Goal: Task Accomplishment & Management: Use online tool/utility

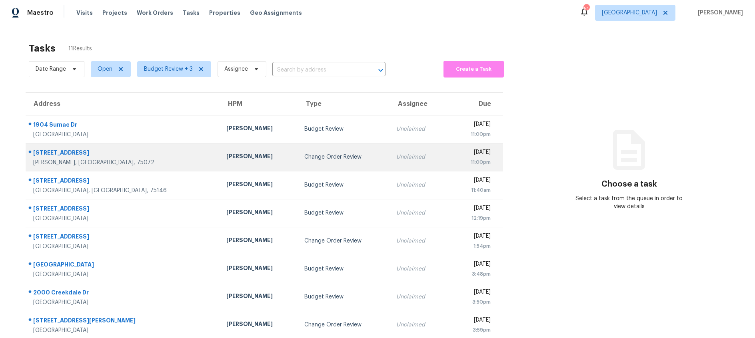
click at [244, 155] on div "[PERSON_NAME]" at bounding box center [258, 157] width 65 height 10
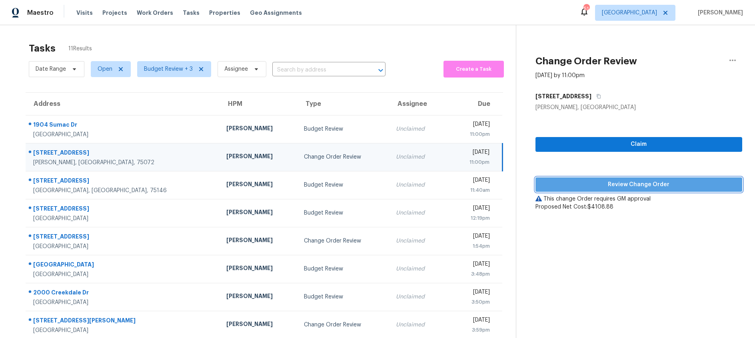
click at [629, 183] on span "Review Change Order" at bounding box center [639, 185] width 194 height 10
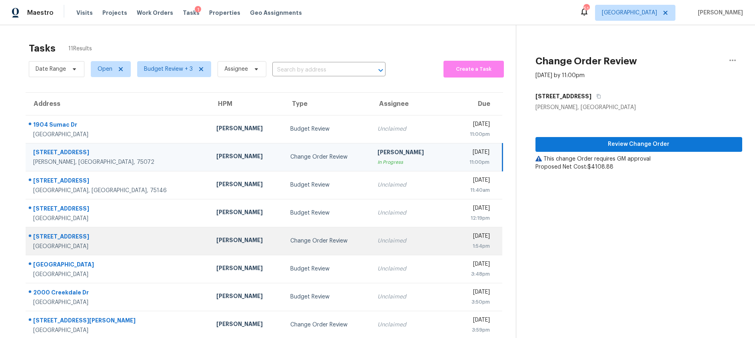
click at [306, 240] on div "Change Order Review" at bounding box center [327, 241] width 74 height 8
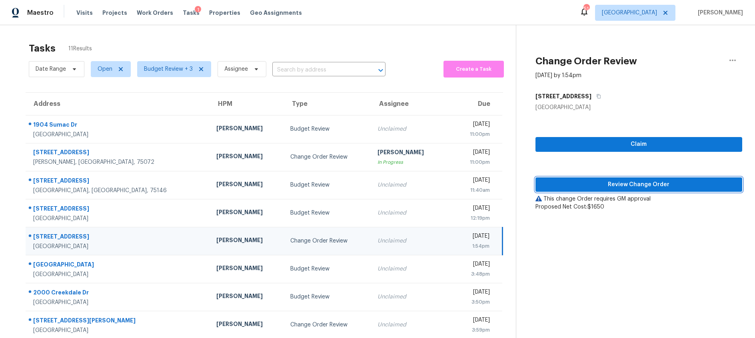
click at [624, 187] on span "Review Change Order" at bounding box center [639, 185] width 194 height 10
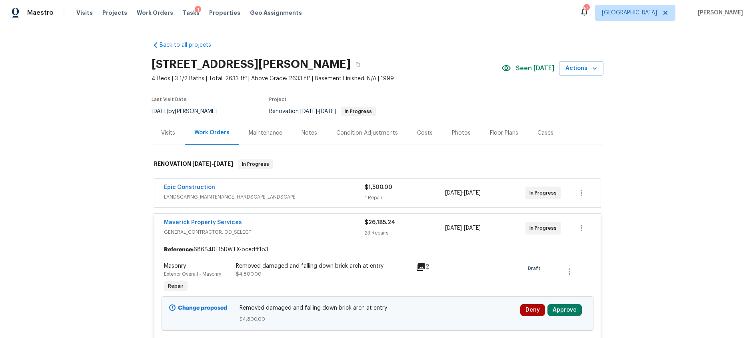
scroll to position [153, 0]
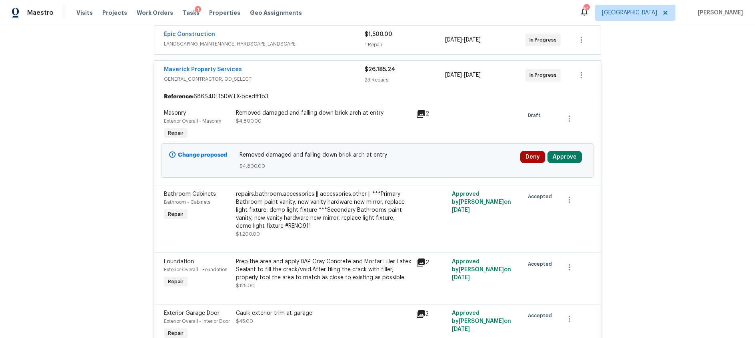
click at [423, 114] on icon at bounding box center [421, 114] width 8 height 8
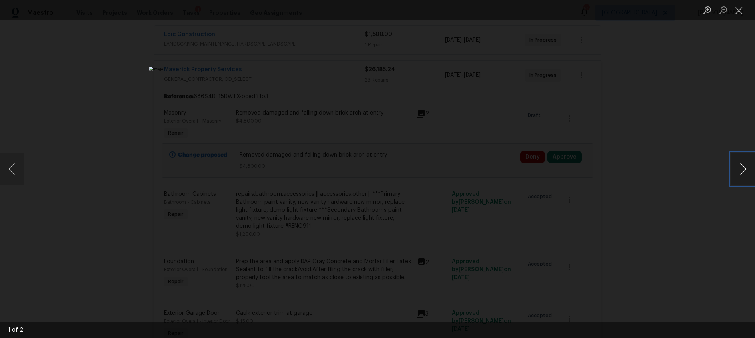
click at [743, 167] on button "Next image" at bounding box center [743, 169] width 24 height 32
drag, startPoint x: 741, startPoint y: 12, endPoint x: 734, endPoint y: 12, distance: 7.2
click at [741, 12] on button "Close lightbox" at bounding box center [739, 10] width 16 height 14
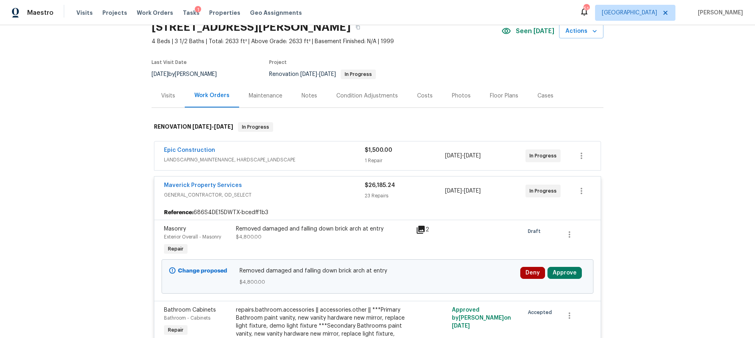
scroll to position [0, 0]
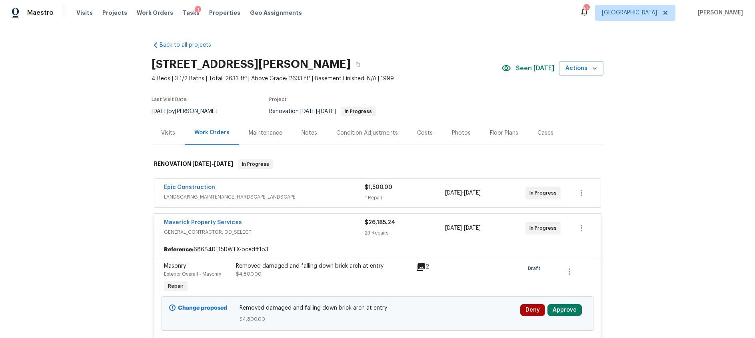
click at [424, 130] on div "Costs" at bounding box center [425, 133] width 16 height 8
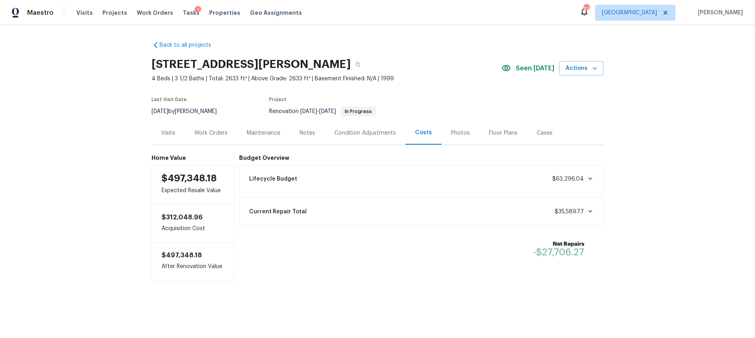
click at [217, 133] on div "Work Orders" at bounding box center [210, 133] width 33 height 8
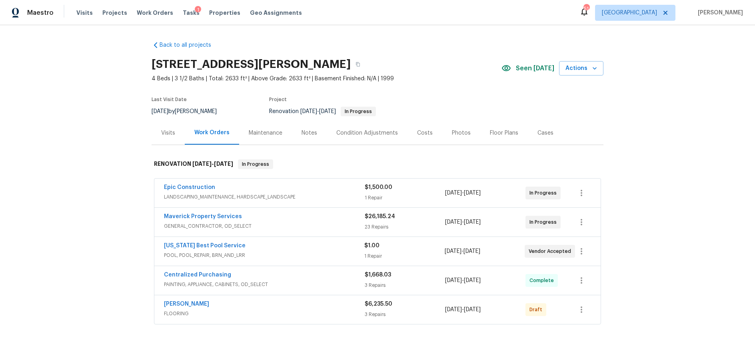
click at [296, 220] on div "Maverick Property Services" at bounding box center [264, 218] width 201 height 10
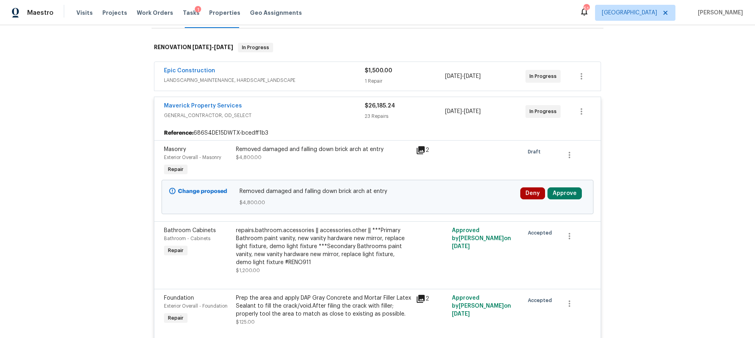
scroll to position [121, 0]
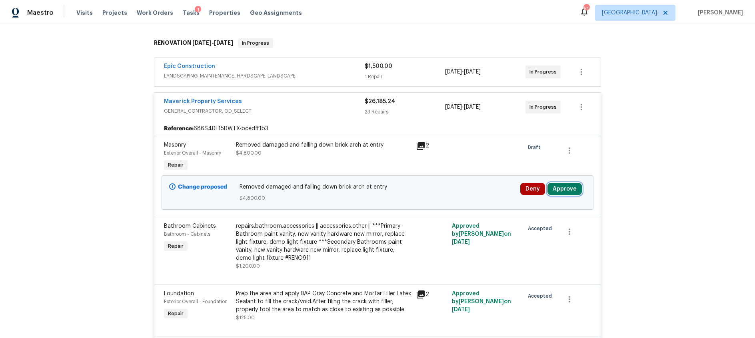
click at [563, 189] on button "Approve" at bounding box center [564, 189] width 34 height 12
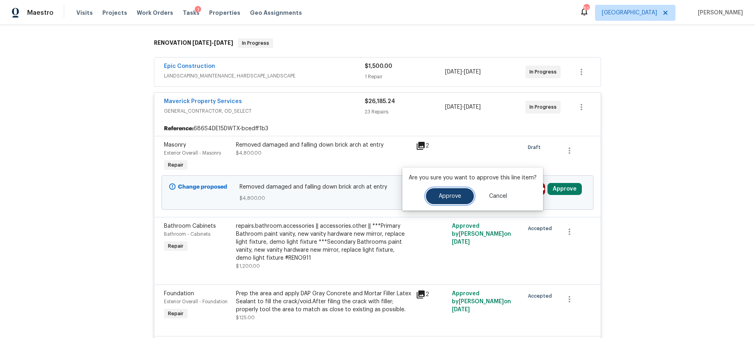
click at [449, 202] on button "Approve" at bounding box center [450, 196] width 48 height 16
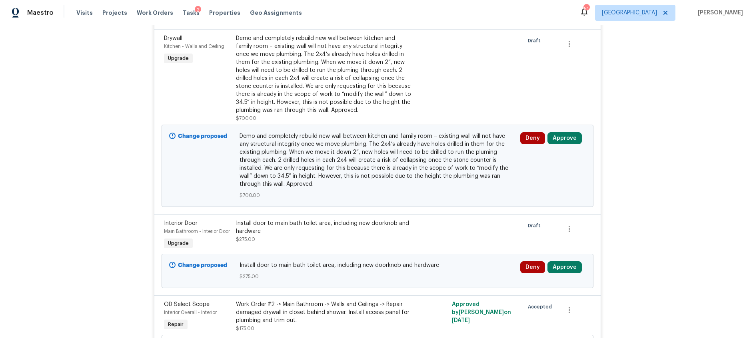
scroll to position [490, 0]
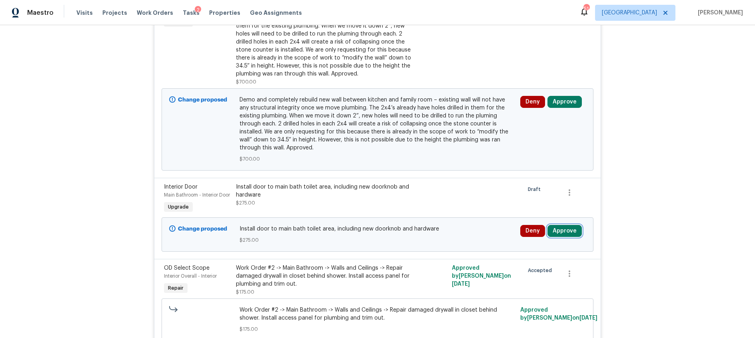
click at [568, 225] on button "Approve" at bounding box center [564, 231] width 34 height 12
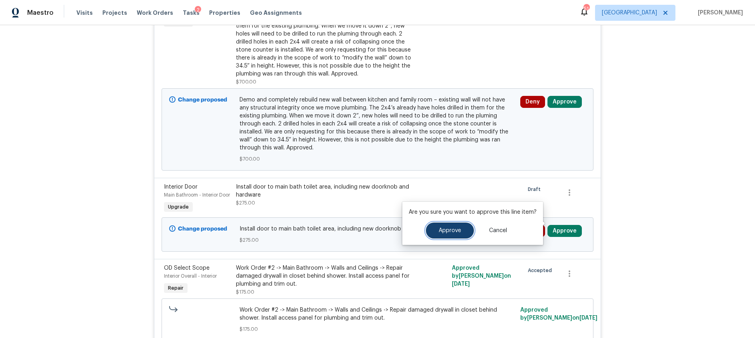
click at [461, 228] on button "Approve" at bounding box center [450, 231] width 48 height 16
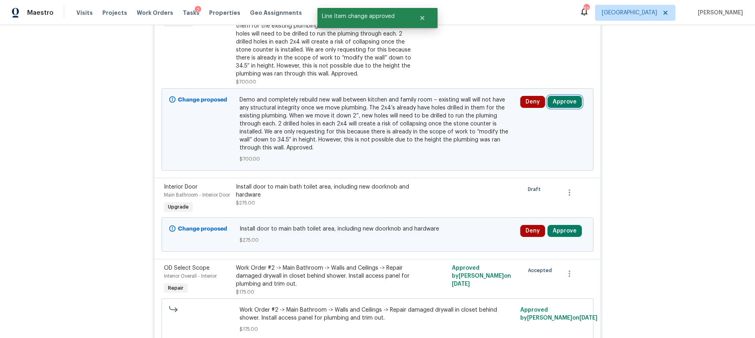
click at [555, 100] on button "Approve" at bounding box center [564, 102] width 34 height 12
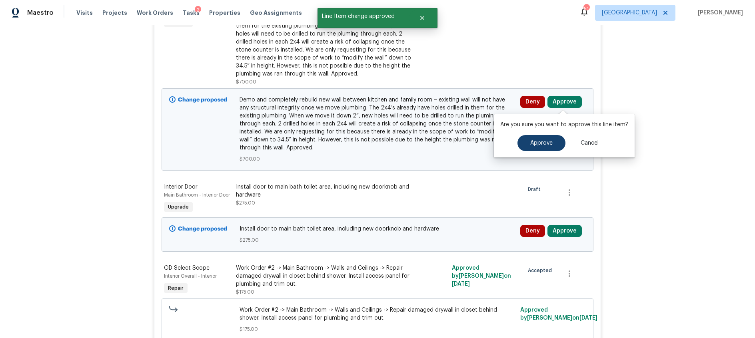
scroll to position [200, 0]
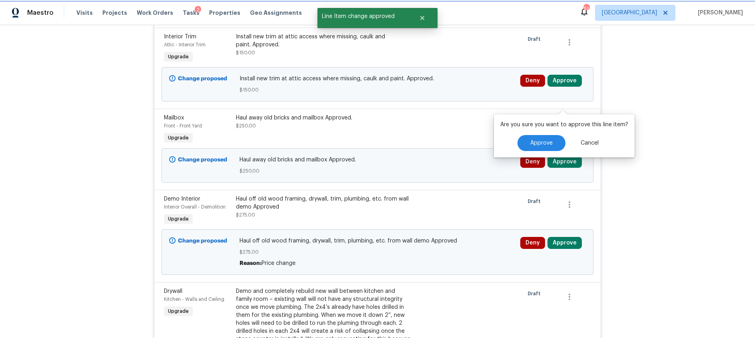
scroll to position [490, 0]
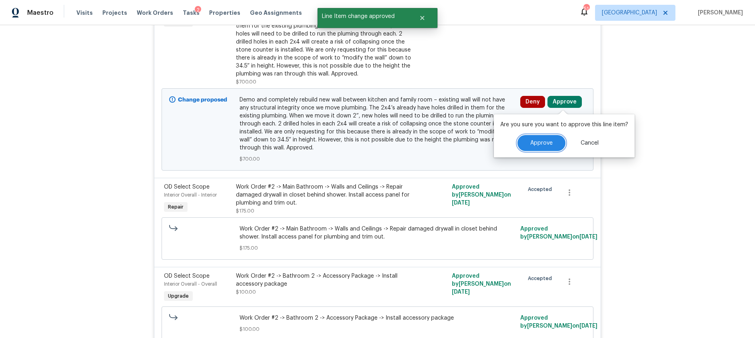
click at [546, 146] on button "Approve" at bounding box center [541, 143] width 48 height 16
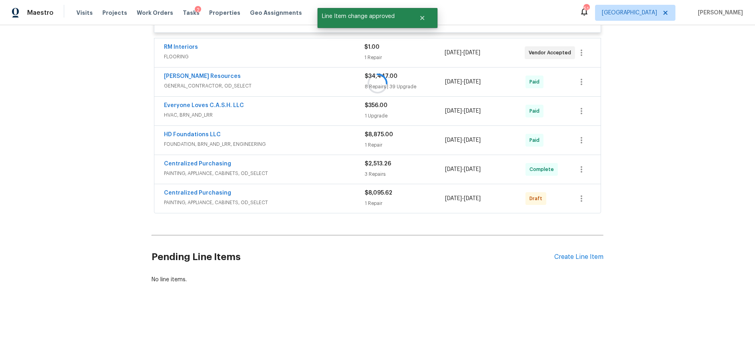
scroll to position [42, 0]
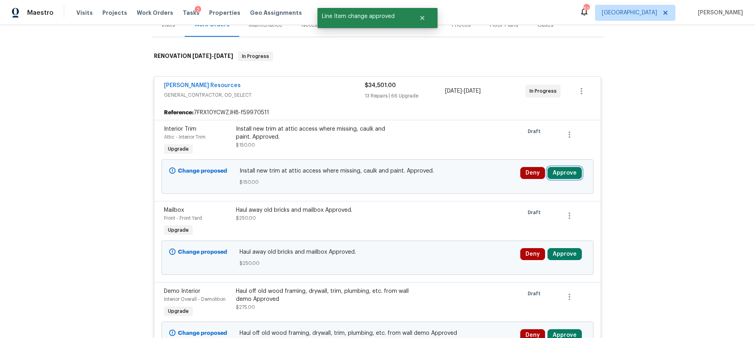
click at [561, 167] on button "Approve" at bounding box center [564, 173] width 34 height 12
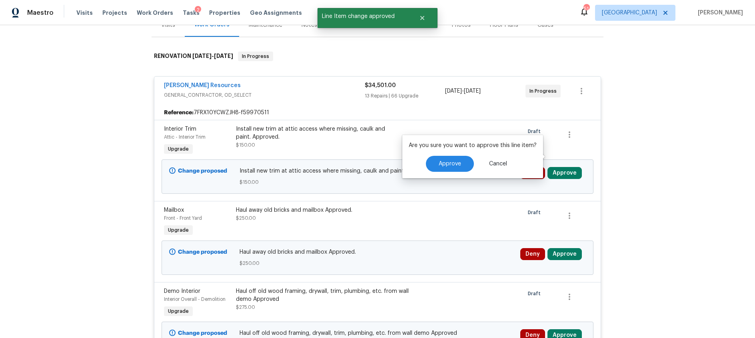
scroll to position [124, 0]
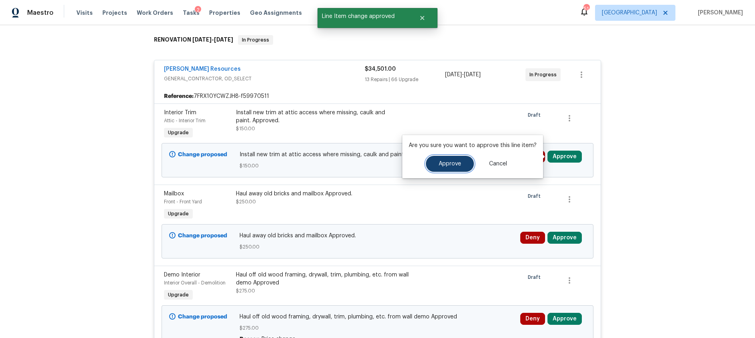
click at [465, 165] on button "Approve" at bounding box center [450, 164] width 48 height 16
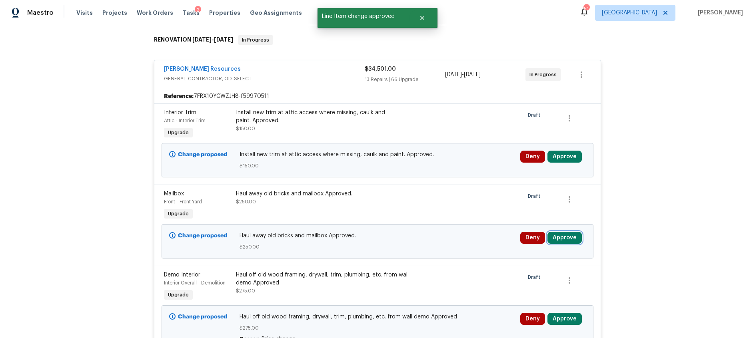
click at [558, 238] on button "Approve" at bounding box center [564, 238] width 34 height 12
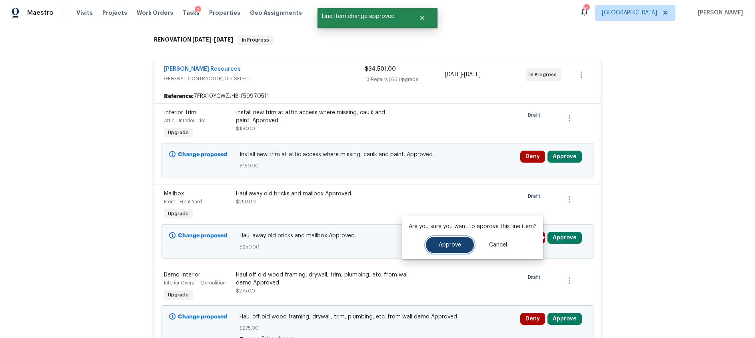
click at [445, 245] on span "Approve" at bounding box center [450, 245] width 22 height 6
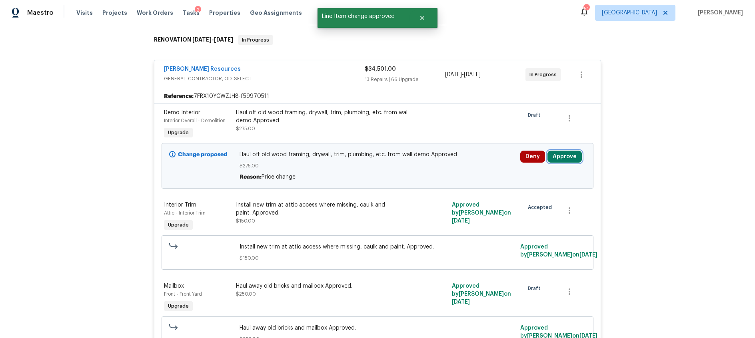
click at [561, 156] on button "Approve" at bounding box center [564, 157] width 34 height 12
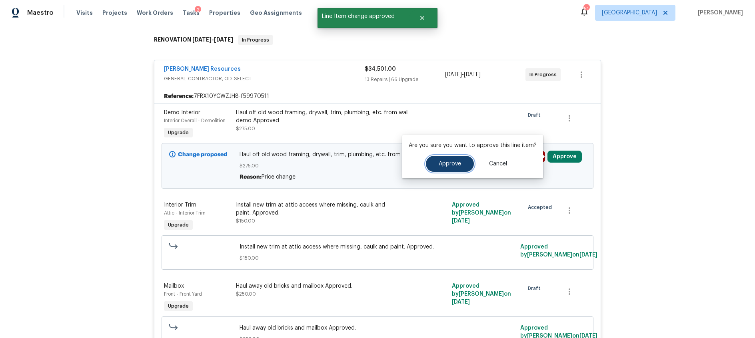
click at [454, 164] on span "Approve" at bounding box center [450, 164] width 22 height 6
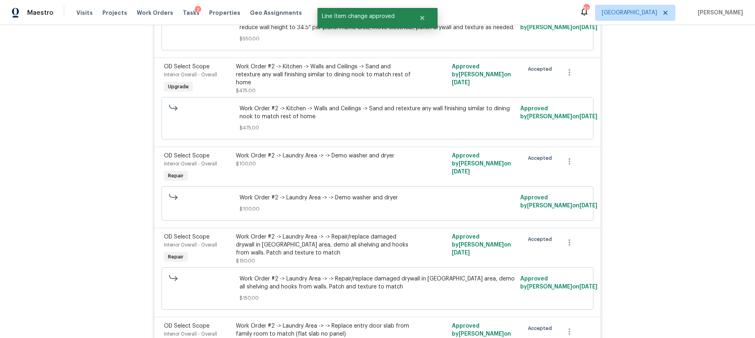
scroll to position [3856, 0]
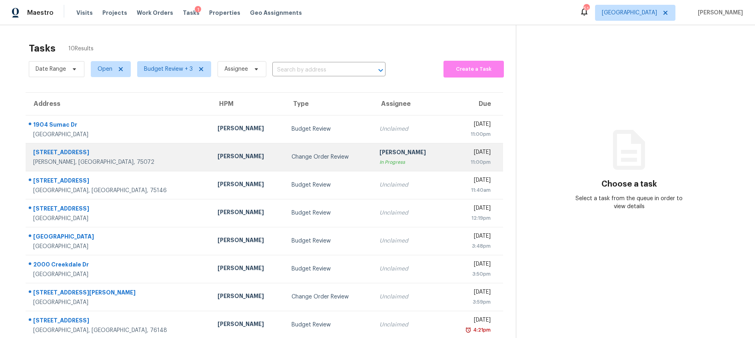
click at [323, 151] on td "Change Order Review" at bounding box center [329, 157] width 88 height 28
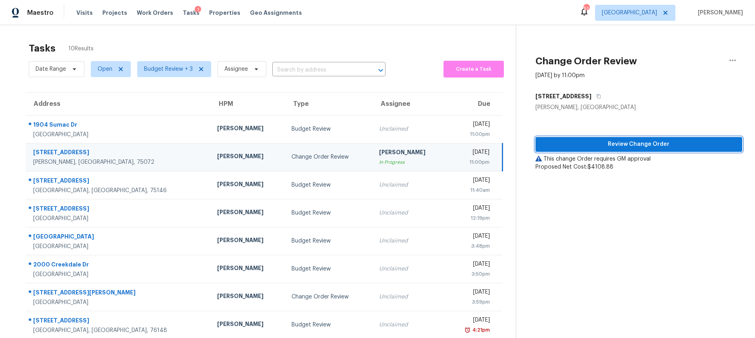
click at [625, 141] on span "Review Change Order" at bounding box center [639, 145] width 194 height 10
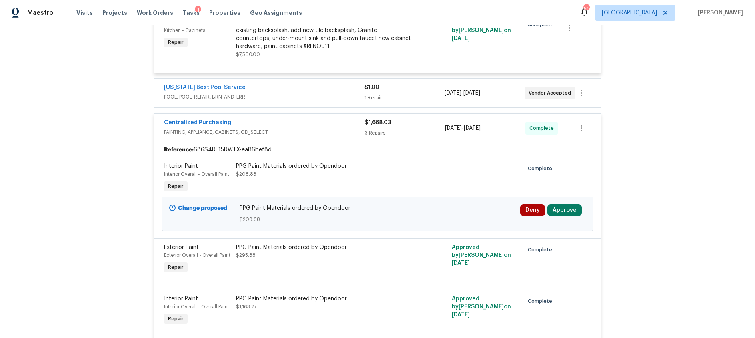
scroll to position [1658, 0]
click at [563, 216] on button "Approve" at bounding box center [564, 210] width 34 height 12
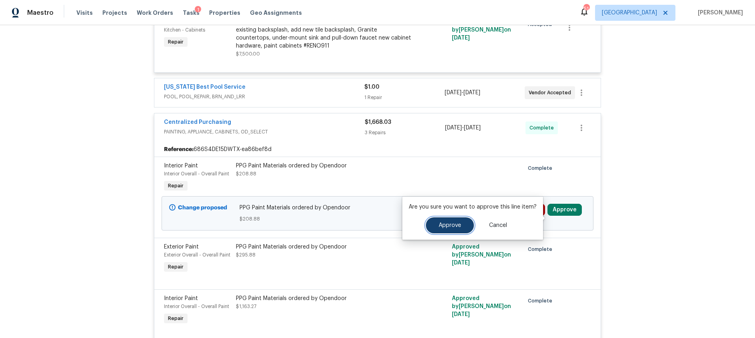
click at [453, 225] on span "Approve" at bounding box center [450, 226] width 22 height 6
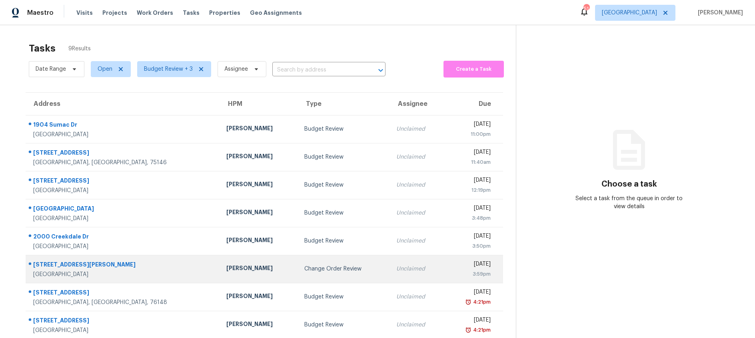
click at [304, 270] on div "Change Order Review" at bounding box center [343, 269] width 79 height 8
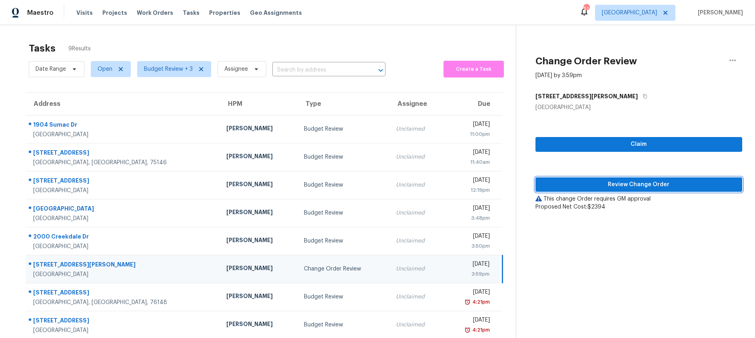
click at [590, 182] on span "Review Change Order" at bounding box center [639, 185] width 194 height 10
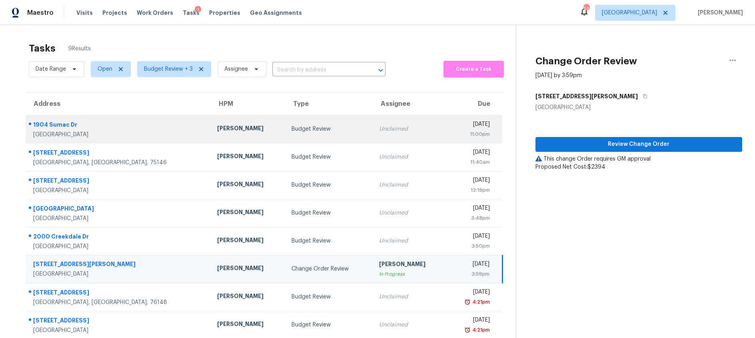
scroll to position [36, 0]
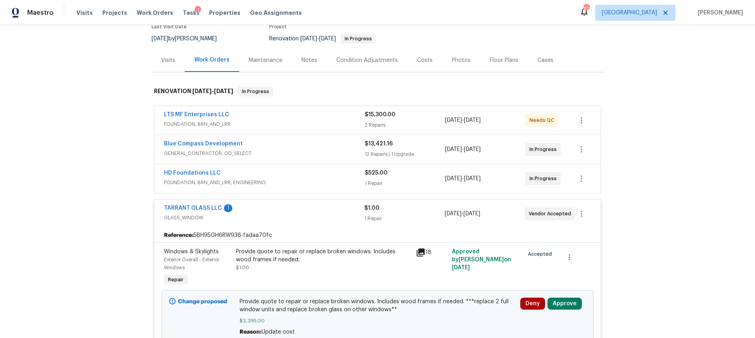
scroll to position [55, 0]
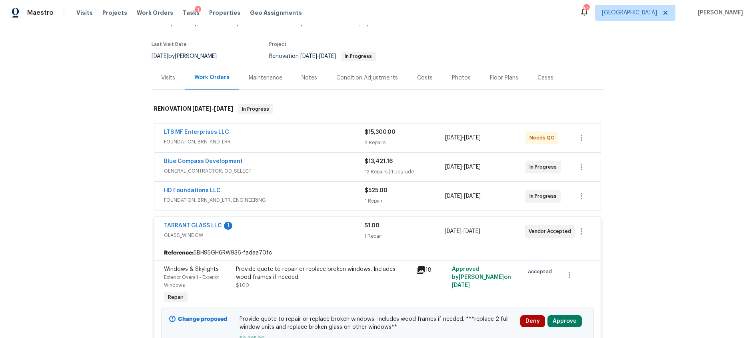
click at [420, 77] on div "Costs" at bounding box center [425, 78] width 16 height 8
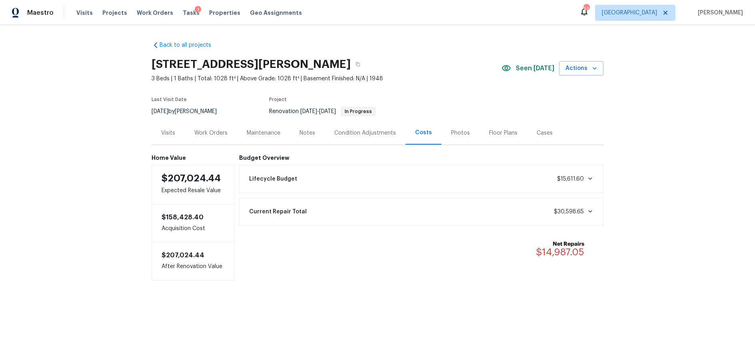
click at [219, 134] on div "Work Orders" at bounding box center [210, 133] width 33 height 8
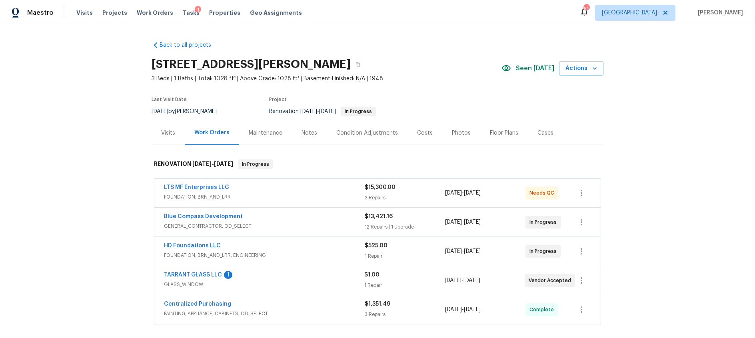
click at [290, 275] on div "TARRANT GLASS LLC 1" at bounding box center [264, 276] width 200 height 10
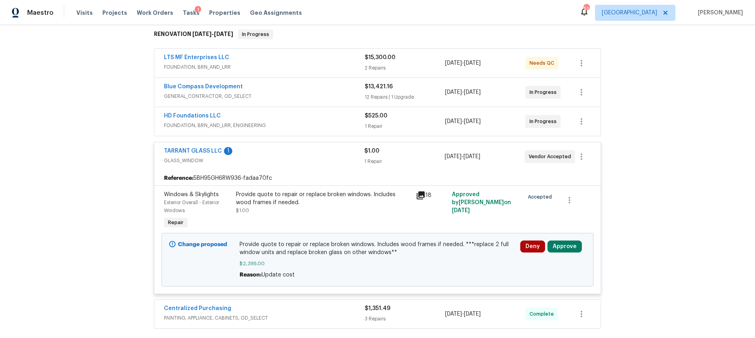
scroll to position [133, 0]
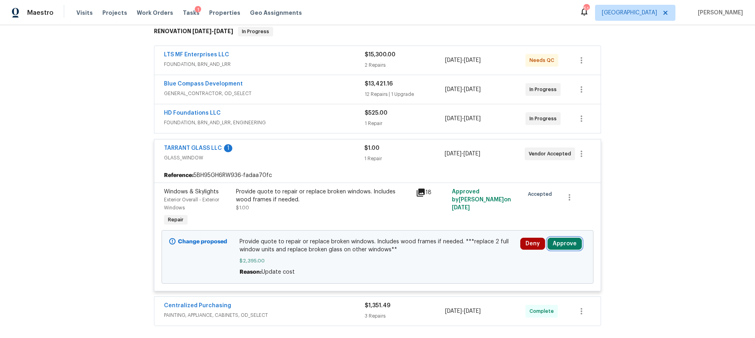
click at [576, 245] on button "Approve" at bounding box center [564, 244] width 34 height 12
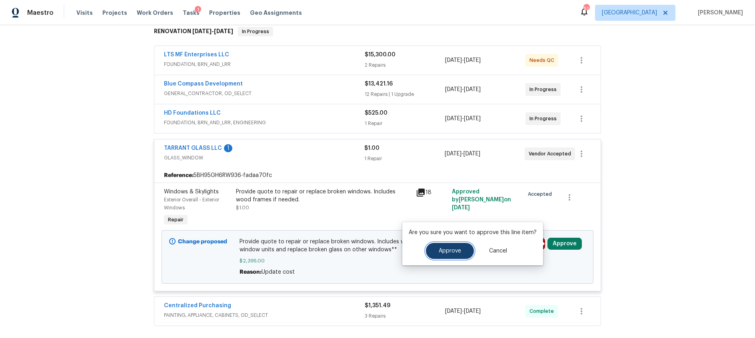
click at [447, 251] on span "Approve" at bounding box center [450, 251] width 22 height 6
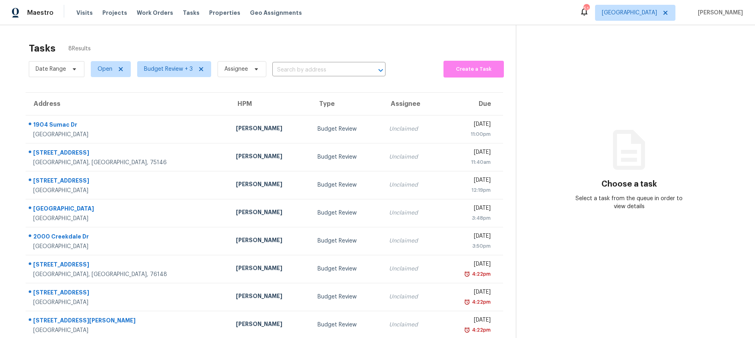
scroll to position [25, 0]
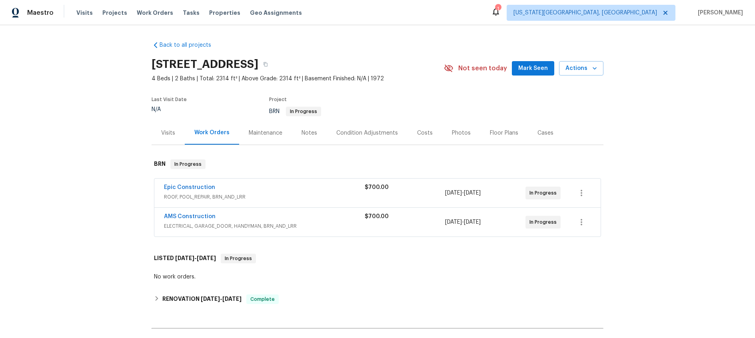
click at [288, 190] on div "Epic Construction" at bounding box center [264, 189] width 201 height 10
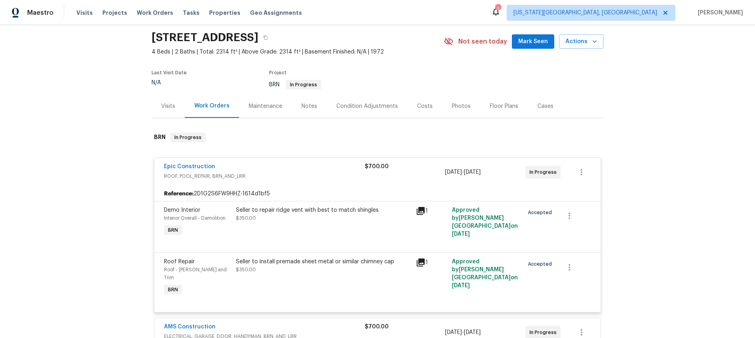
scroll to position [36, 0]
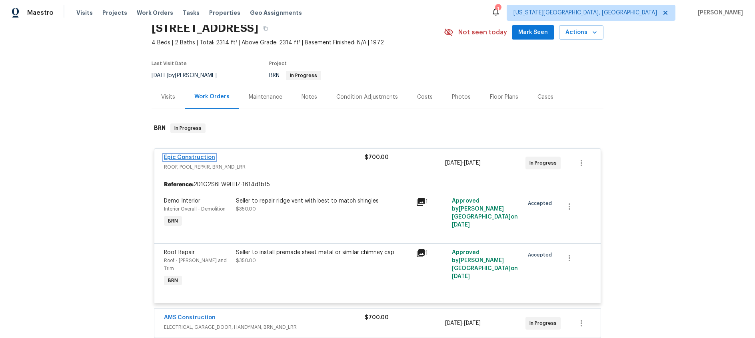
click at [197, 157] on link "Epic Construction" at bounding box center [189, 158] width 51 height 6
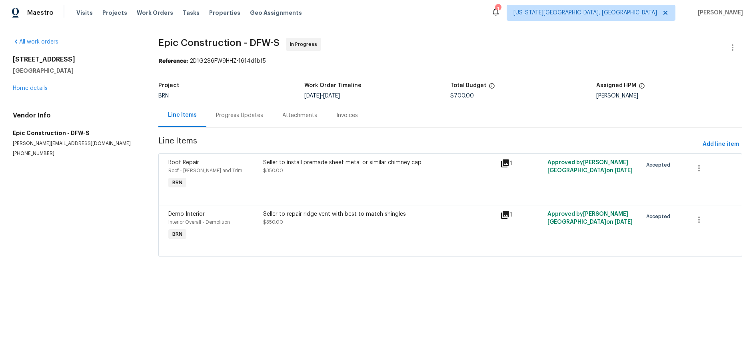
click at [226, 116] on div "Progress Updates" at bounding box center [239, 116] width 47 height 8
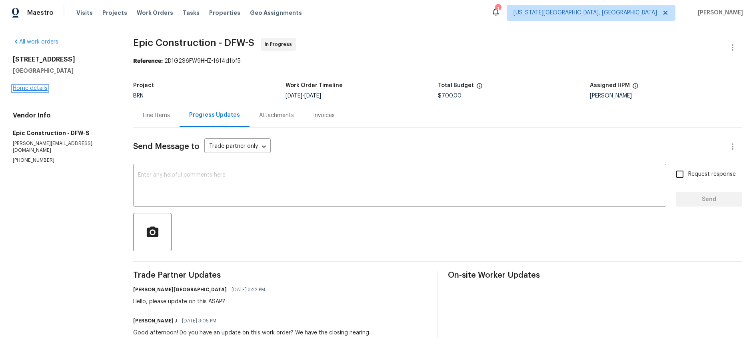
click at [40, 89] on link "Home details" at bounding box center [30, 89] width 35 height 6
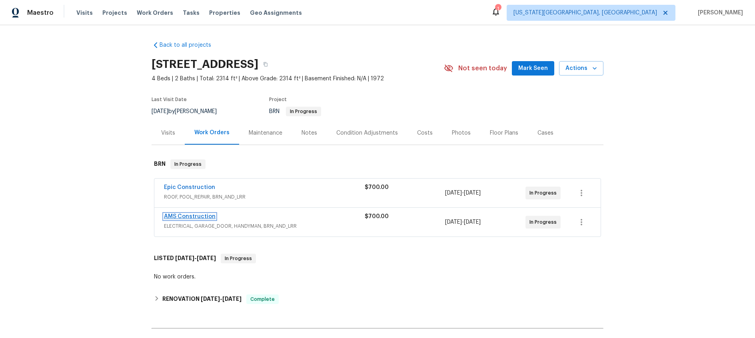
click at [205, 217] on link "AMS Construction" at bounding box center [190, 217] width 52 height 6
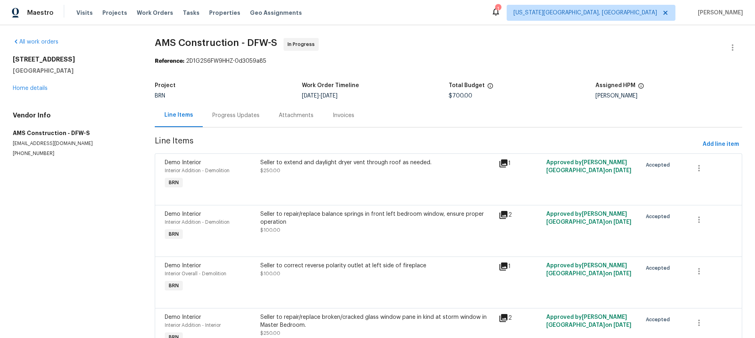
scroll to position [45, 0]
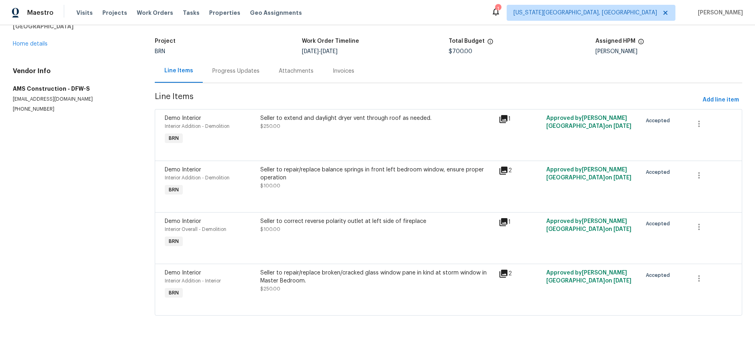
click at [230, 72] on div "Progress Updates" at bounding box center [235, 71] width 47 height 8
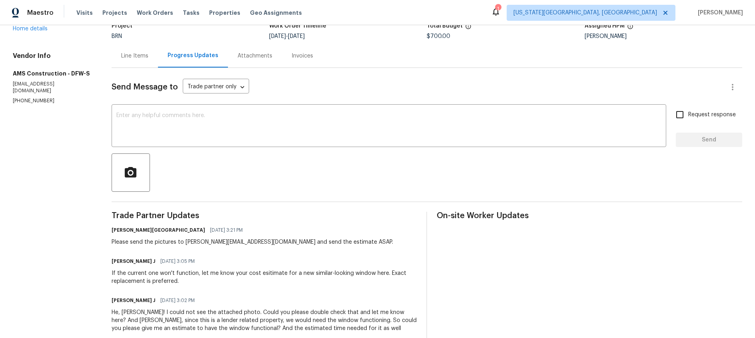
scroll to position [64, 0]
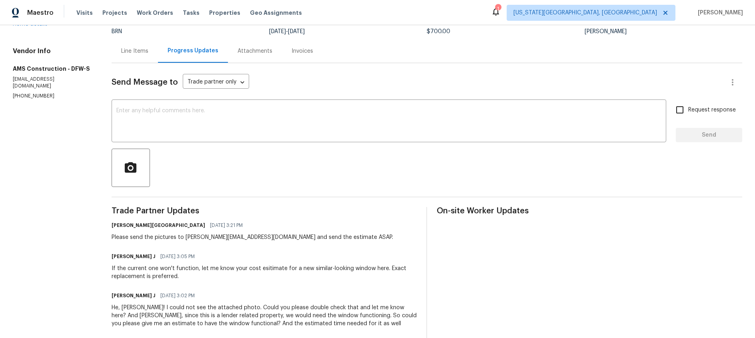
click at [142, 50] on div "Line Items" at bounding box center [134, 51] width 27 height 8
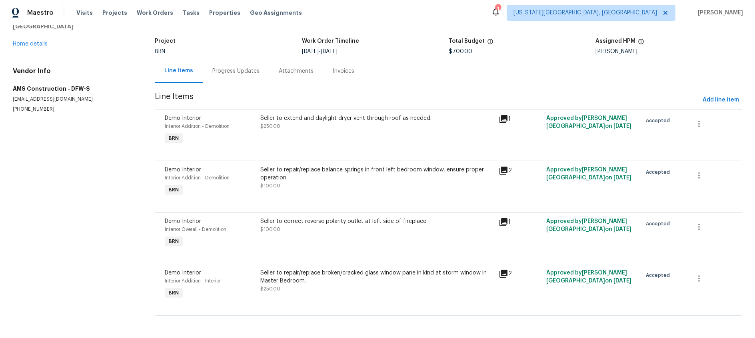
scroll to position [45, 0]
click at [29, 43] on link "Home details" at bounding box center [30, 44] width 35 height 6
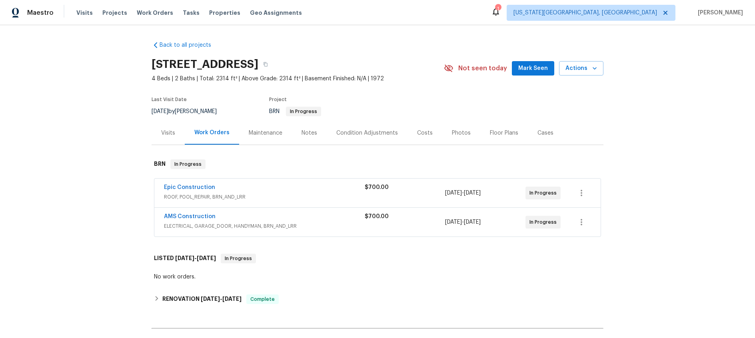
click at [170, 134] on div "Visits" at bounding box center [168, 133] width 14 height 8
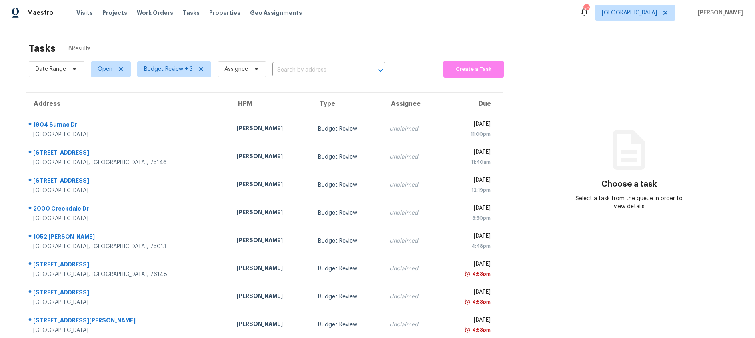
scroll to position [25, 0]
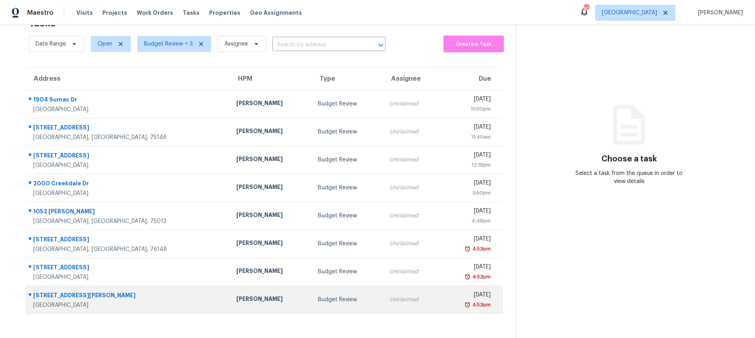
click at [383, 304] on td "Unclaimed" at bounding box center [412, 300] width 58 height 28
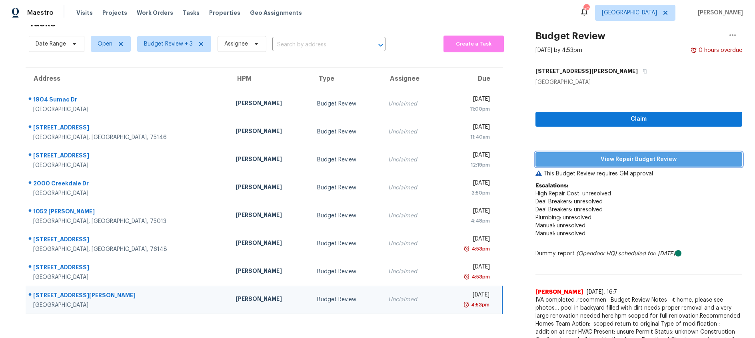
click at [609, 156] on span "View Repair Budget Review" at bounding box center [639, 160] width 194 height 10
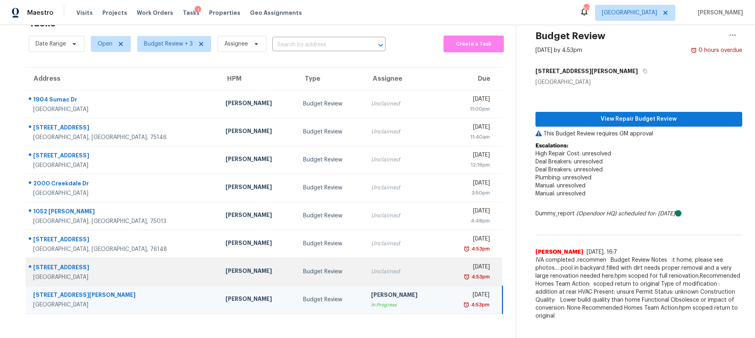
click at [384, 273] on div "Unclaimed" at bounding box center [403, 272] width 65 height 8
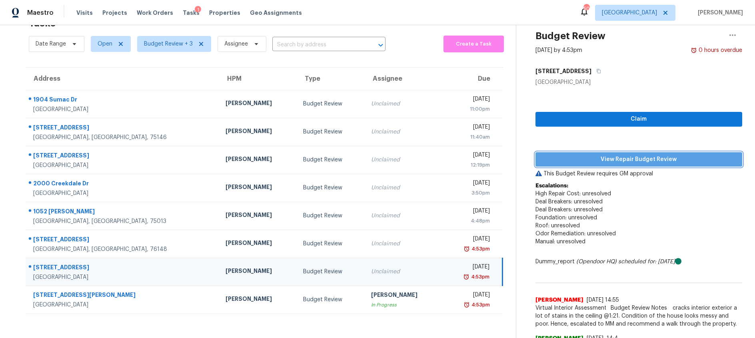
click at [600, 158] on span "View Repair Budget Review" at bounding box center [639, 160] width 194 height 10
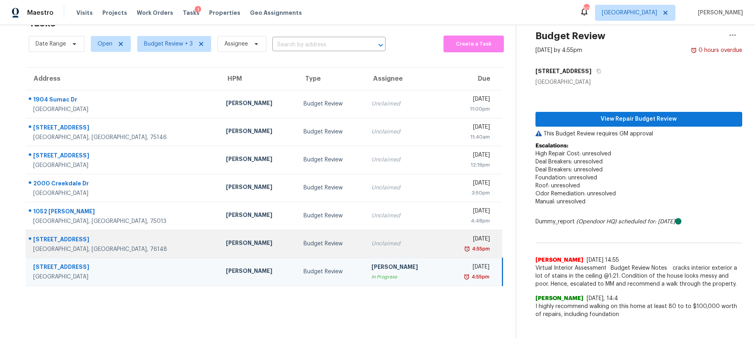
click at [365, 254] on td "Unclaimed" at bounding box center [404, 244] width 78 height 28
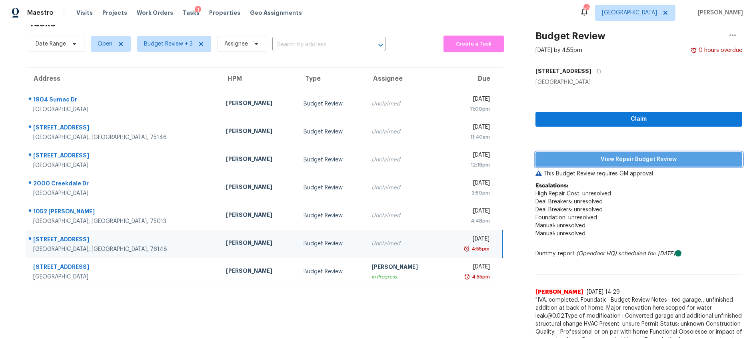
click at [578, 160] on span "View Repair Budget Review" at bounding box center [639, 160] width 194 height 10
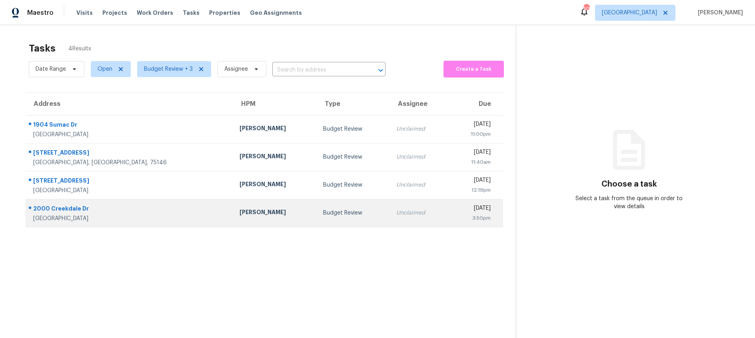
click at [390, 218] on td "Unclaimed" at bounding box center [419, 213] width 58 height 28
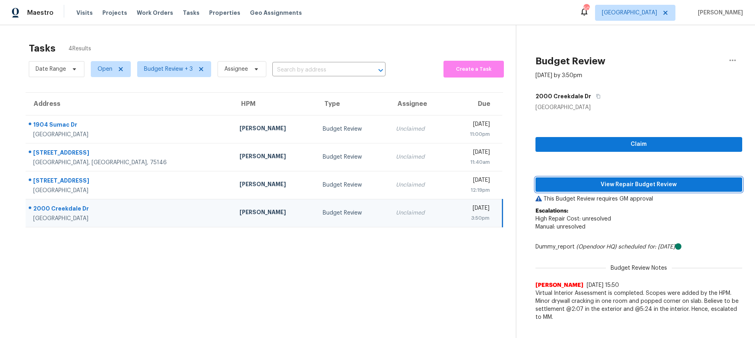
click at [595, 184] on span "View Repair Budget Review" at bounding box center [639, 185] width 194 height 10
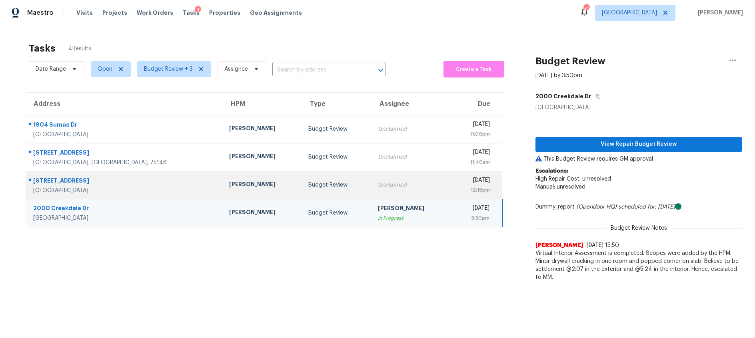
click at [308, 186] on div "Budget Review" at bounding box center [336, 185] width 57 height 8
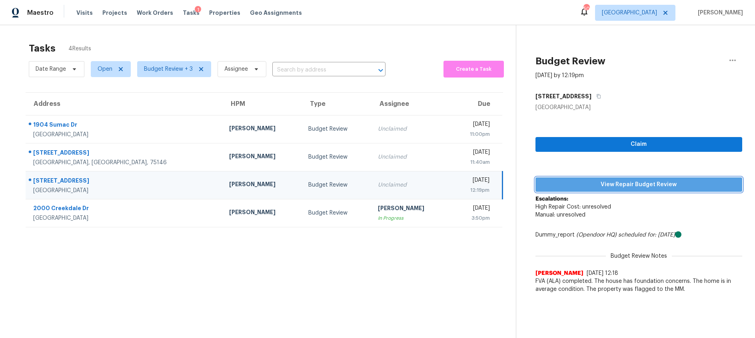
click at [626, 186] on span "View Repair Budget Review" at bounding box center [639, 185] width 194 height 10
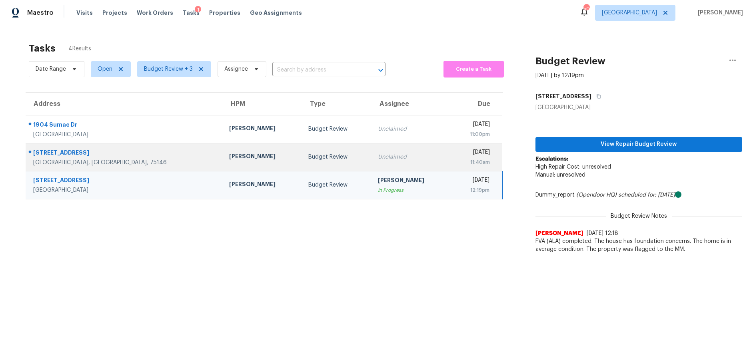
click at [306, 161] on td "Budget Review" at bounding box center [337, 157] width 70 height 28
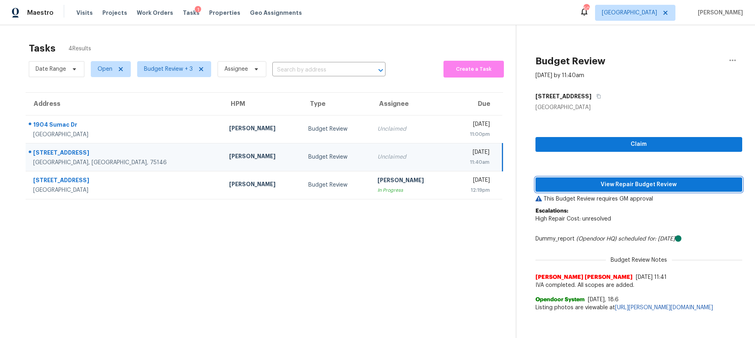
click at [584, 183] on span "View Repair Budget Review" at bounding box center [639, 185] width 194 height 10
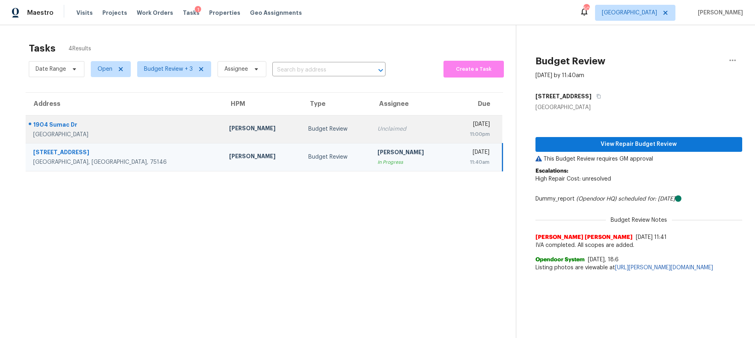
click at [302, 122] on td "Budget Review" at bounding box center [337, 129] width 70 height 28
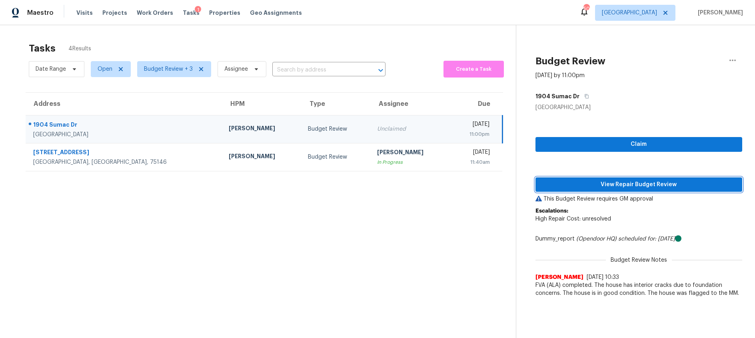
click at [605, 188] on span "View Repair Budget Review" at bounding box center [639, 185] width 194 height 10
